Goal: Navigation & Orientation: Find specific page/section

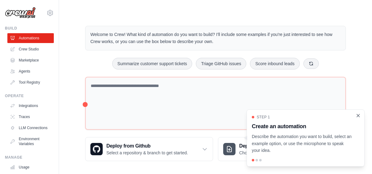
click at [360, 115] on icon "Close walkthrough" at bounding box center [358, 116] width 6 height 6
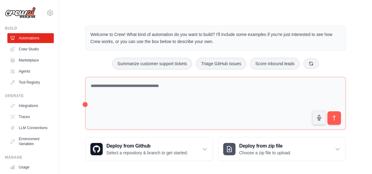
click at [234, 14] on iframe "Chat Widget" at bounding box center [303, 92] width 138 height 164
